Goal: Transaction & Acquisition: Purchase product/service

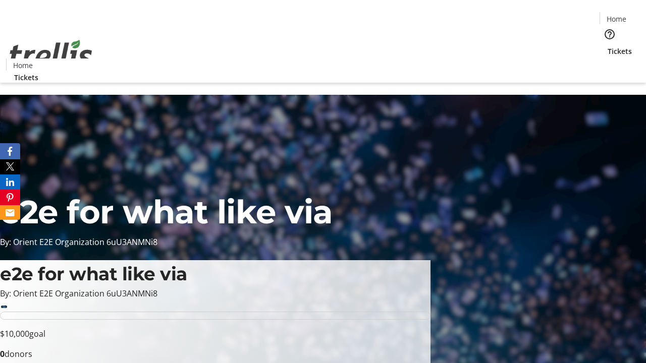
click at [607, 46] on span "Tickets" at bounding box center [619, 51] width 24 height 11
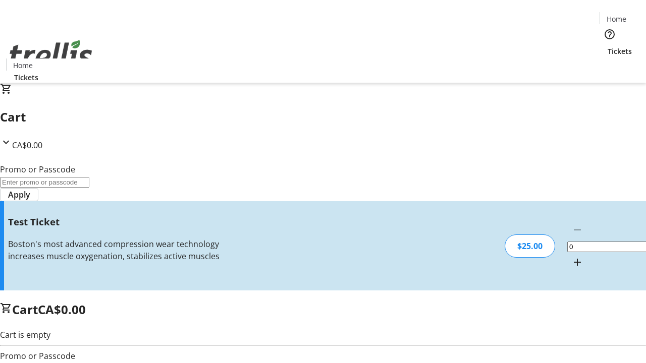
click at [571, 256] on mat-icon "Increment by one" at bounding box center [577, 262] width 12 height 12
type input "1"
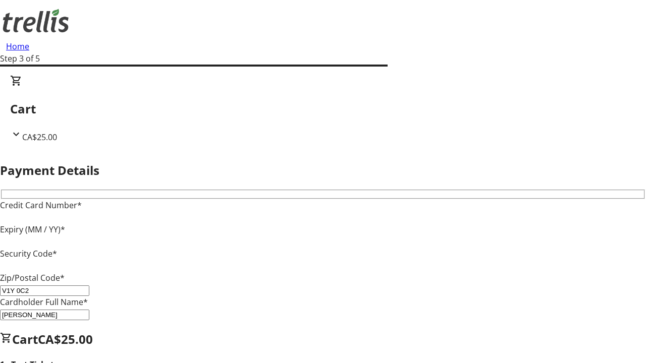
type input "V1Y 0C2"
